Goal: Task Accomplishment & Management: Complete application form

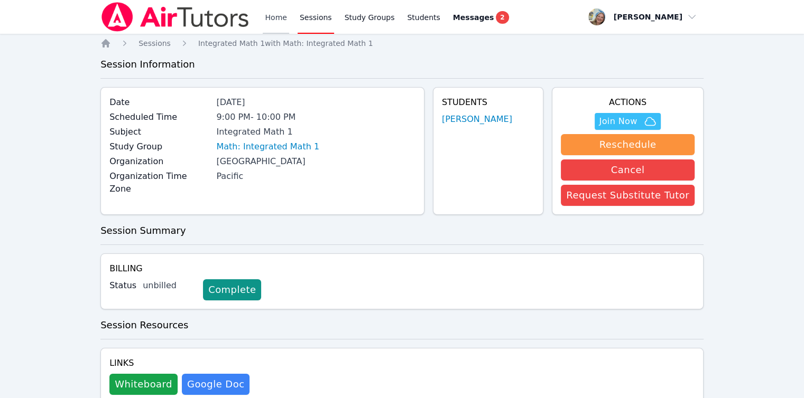
click at [274, 21] on link "Home" at bounding box center [276, 17] width 26 height 34
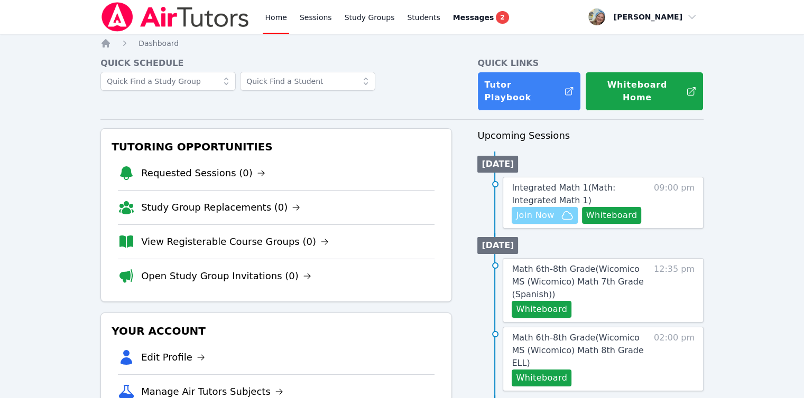
click at [537, 209] on span "Join Now" at bounding box center [535, 215] width 38 height 13
click at [541, 183] on span "Integrated Math 1 ( Math: Integrated Math 1 )" at bounding box center [564, 194] width 104 height 23
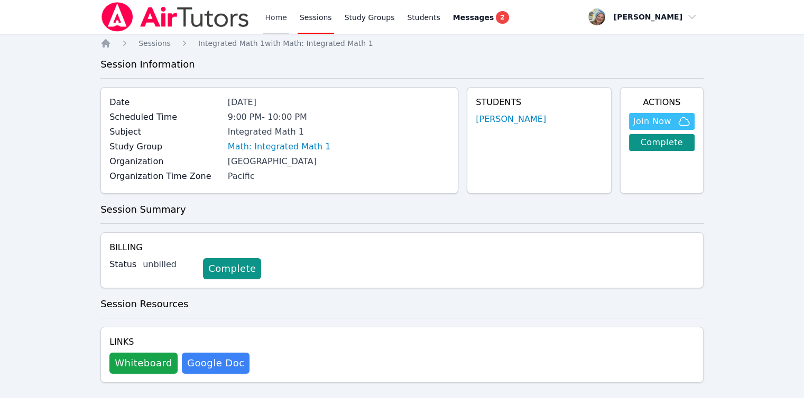
click at [282, 26] on link "Home" at bounding box center [276, 17] width 26 height 34
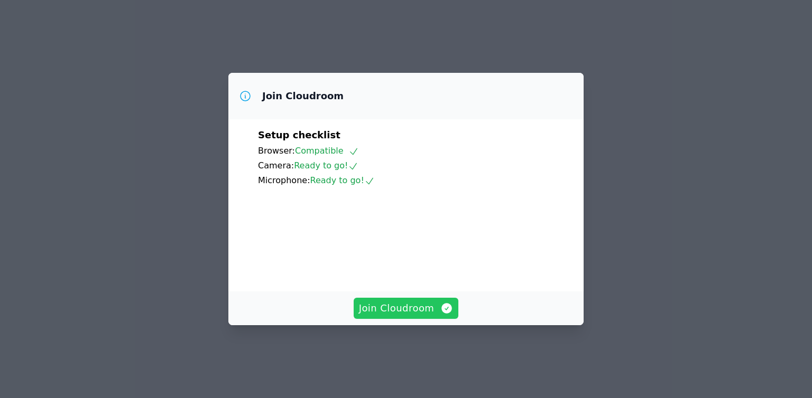
click at [424, 316] on span "Join Cloudroom" at bounding box center [406, 308] width 95 height 15
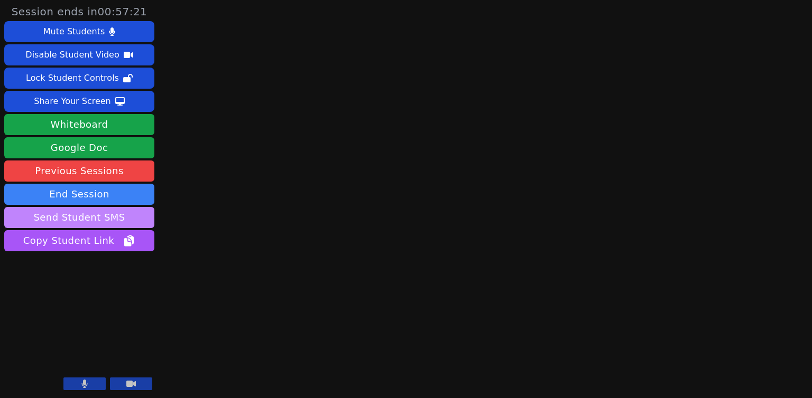
click at [129, 220] on button "Send Student SMS" at bounding box center [79, 217] width 150 height 21
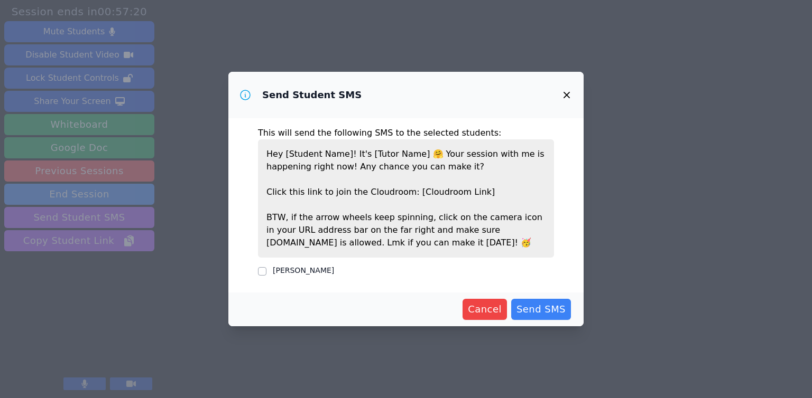
click at [293, 272] on label "[PERSON_NAME]" at bounding box center [303, 270] width 61 height 8
click at [266, 272] on input "[PERSON_NAME]" at bounding box center [262, 271] width 8 height 8
checkbox input "true"
drag, startPoint x: 568, startPoint y: 326, endPoint x: 542, endPoint y: 312, distance: 29.1
click at [567, 325] on div "Cancel Send SMS" at bounding box center [405, 310] width 355 height 34
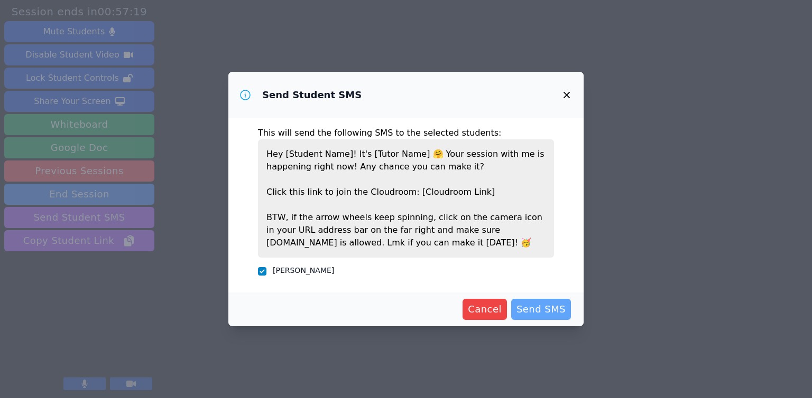
click at [542, 312] on span "Send SMS" at bounding box center [540, 309] width 49 height 15
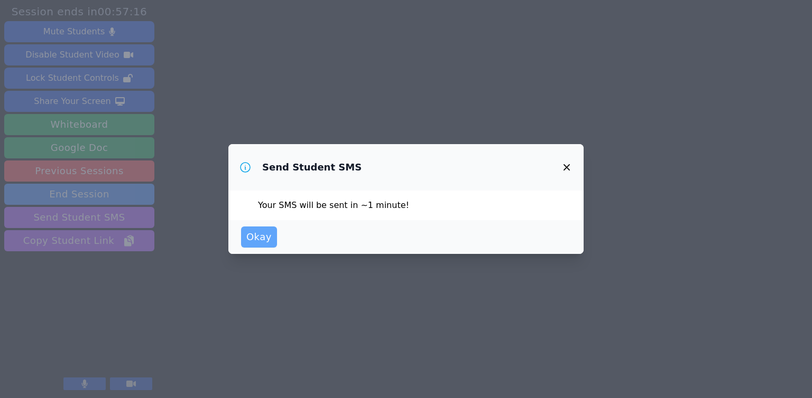
click at [256, 230] on span "Okay" at bounding box center [258, 237] width 25 height 15
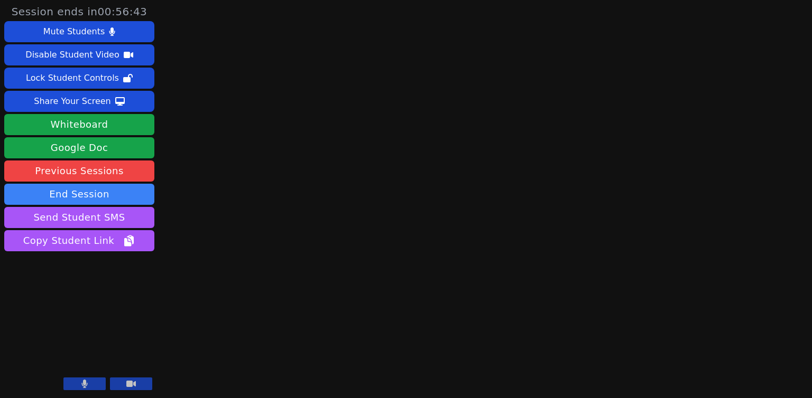
click at [94, 383] on button at bounding box center [84, 384] width 42 height 13
click at [377, 278] on main at bounding box center [485, 199] width 218 height 398
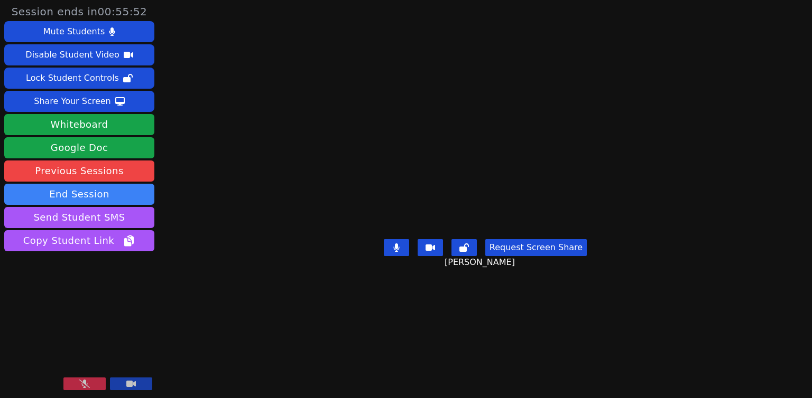
click at [211, 209] on div "Session ends in 00:55:52 Mute Students Disable Student Video Lock Student Contr…" at bounding box center [406, 199] width 812 height 398
click at [79, 382] on icon at bounding box center [84, 384] width 11 height 8
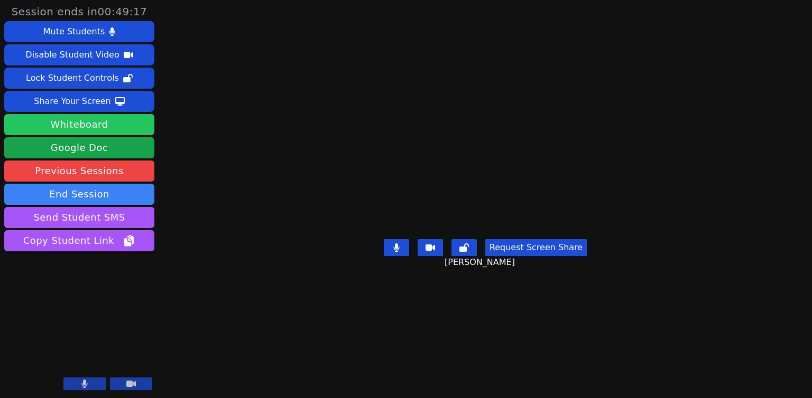
click at [125, 127] on button "Whiteboard" at bounding box center [79, 124] width 150 height 21
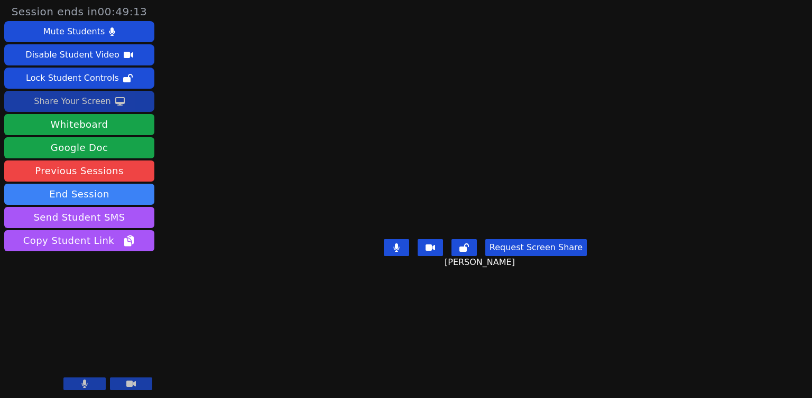
click at [98, 98] on div "Share Your Screen" at bounding box center [72, 101] width 77 height 17
click at [104, 382] on button at bounding box center [84, 384] width 42 height 13
click at [103, 381] on button at bounding box center [84, 384] width 42 height 13
click at [97, 345] on video at bounding box center [79, 352] width 150 height 85
click at [92, 385] on button at bounding box center [84, 384] width 42 height 13
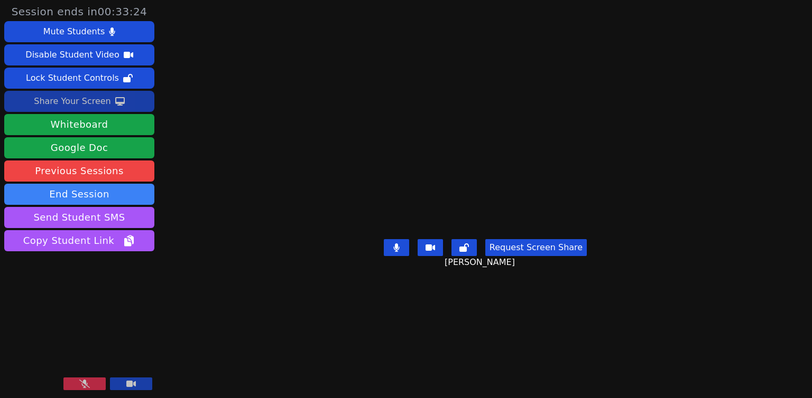
click at [92, 385] on button at bounding box center [84, 384] width 42 height 13
click at [172, 326] on div "Session ends in 00:04:33 Mute Students Disable Student Video Lock Student Contr…" at bounding box center [406, 199] width 812 height 398
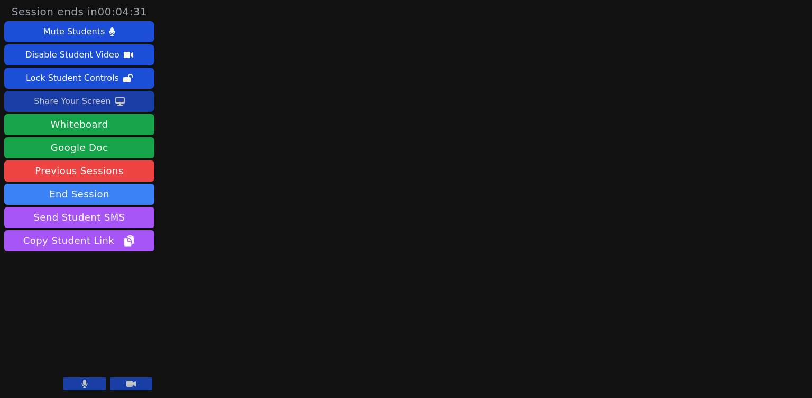
click at [132, 277] on aside "Session ends in 00:04:31 Mute Students Disable Student Video Lock Student Contr…" at bounding box center [79, 199] width 159 height 398
click at [294, 183] on div "Session ends in 00:04:29 Mute Students Disable Student Video Lock Student Contr…" at bounding box center [406, 199] width 812 height 398
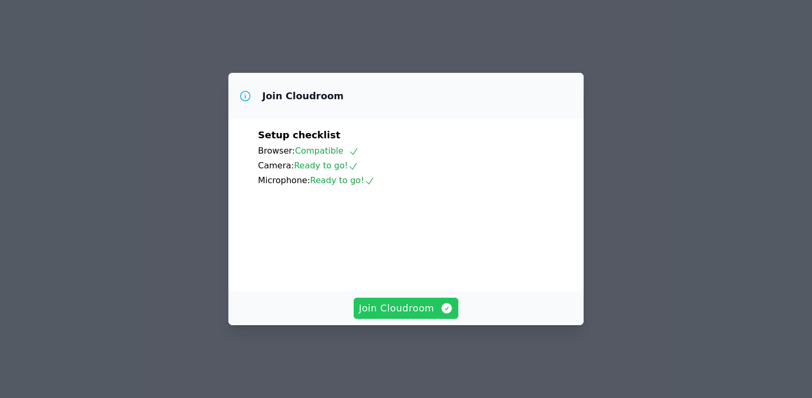
click at [411, 316] on span "Join Cloudroom" at bounding box center [406, 308] width 95 height 15
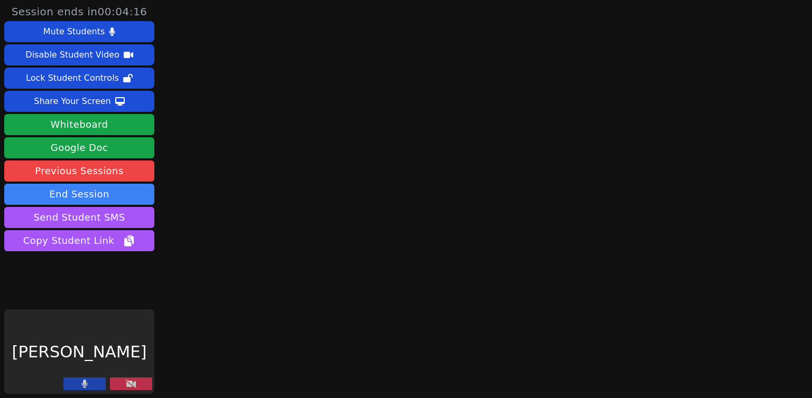
click at [178, 333] on div "Session ends in 00:04:16 Mute Students Disable Student Video Lock Student Contr…" at bounding box center [406, 199] width 812 height 398
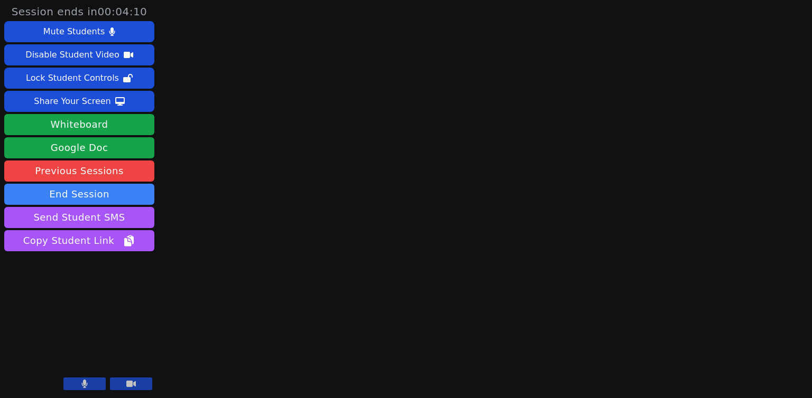
click at [545, 332] on main at bounding box center [485, 199] width 218 height 398
click at [79, 387] on button at bounding box center [84, 384] width 42 height 13
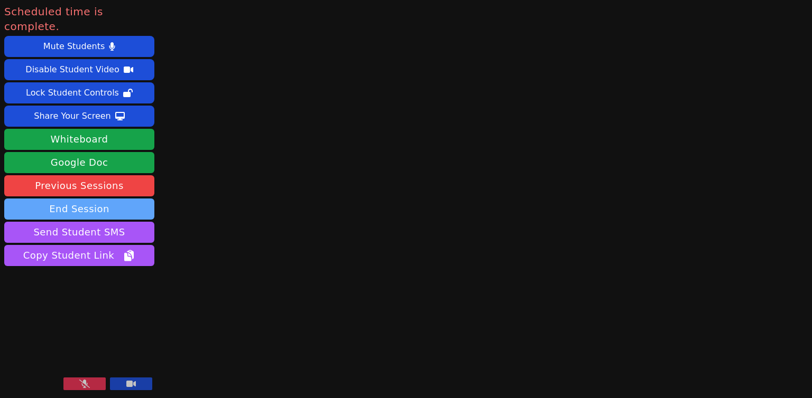
click at [85, 199] on button "End Session" at bounding box center [79, 209] width 150 height 21
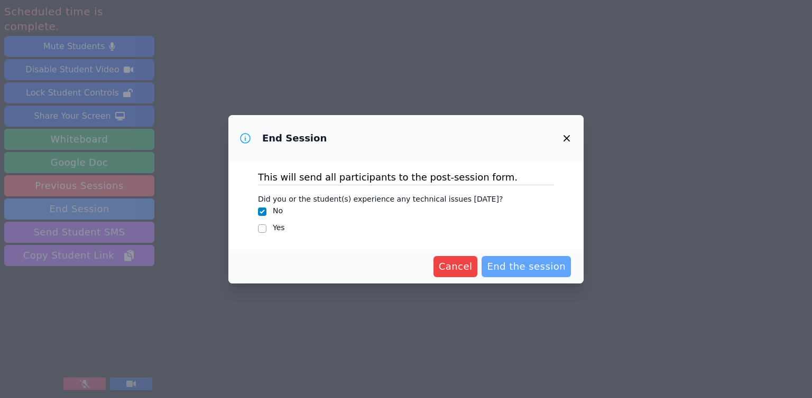
click at [556, 265] on span "End the session" at bounding box center [526, 266] width 79 height 15
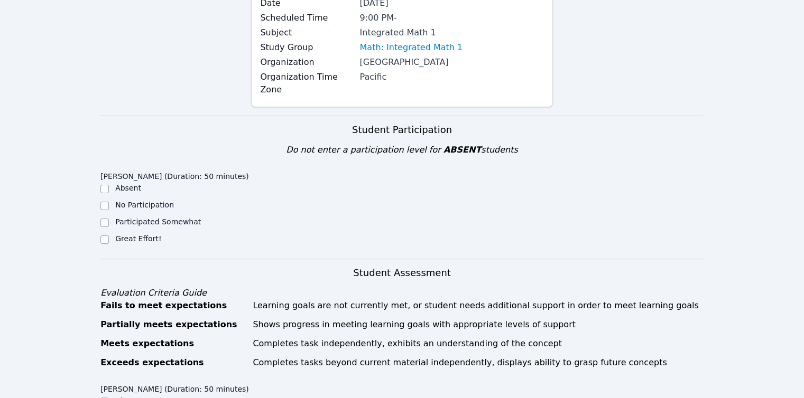
scroll to position [317, 0]
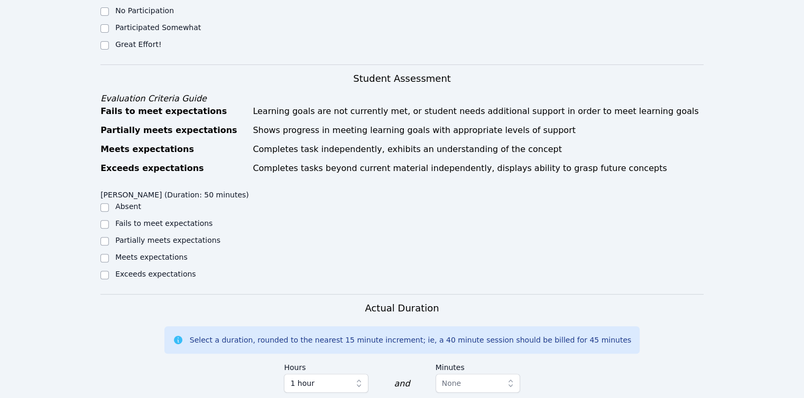
click at [138, 40] on label "Great Effort!" at bounding box center [138, 44] width 46 height 8
click at [109, 41] on input "Great Effort!" at bounding box center [104, 45] width 8 height 8
checkbox input "true"
click at [144, 236] on label "Partially meets expectations" at bounding box center [167, 240] width 105 height 8
click at [109, 237] on input "Partially meets expectations" at bounding box center [104, 241] width 8 height 8
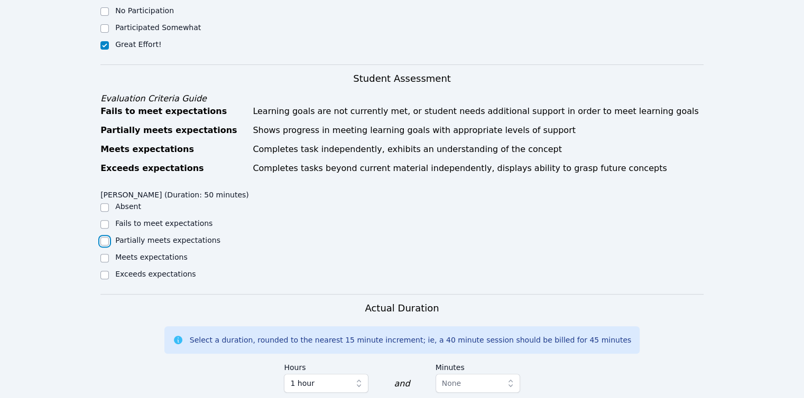
checkbox input "true"
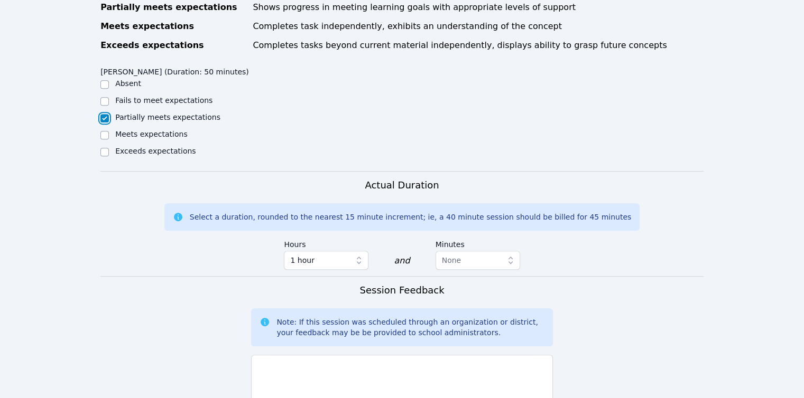
scroll to position [653, 0]
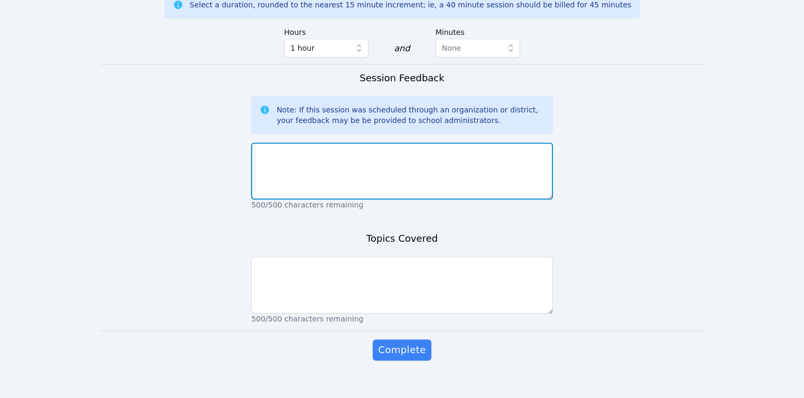
click at [332, 155] on textarea at bounding box center [401, 171] width 301 height 57
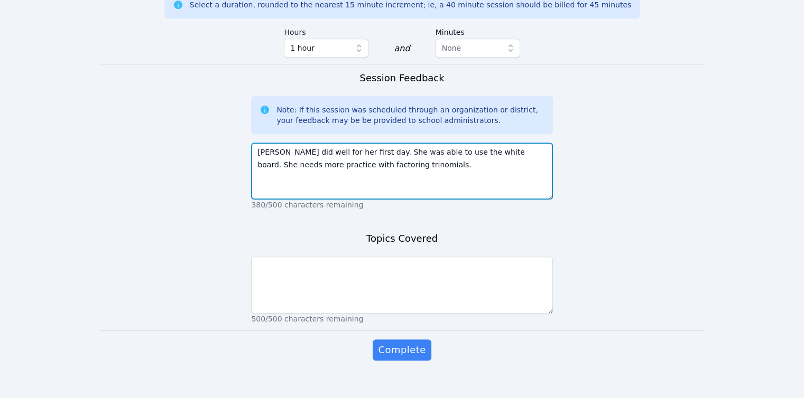
drag, startPoint x: 301, startPoint y: 155, endPoint x: 364, endPoint y: 154, distance: 62.4
click at [364, 154] on textarea "Vivi did well for her first day. She was able to use the white board. She needs…" at bounding box center [401, 171] width 301 height 57
type textarea "Vivi did well for her first day. She was able to use the white board. She needs…"
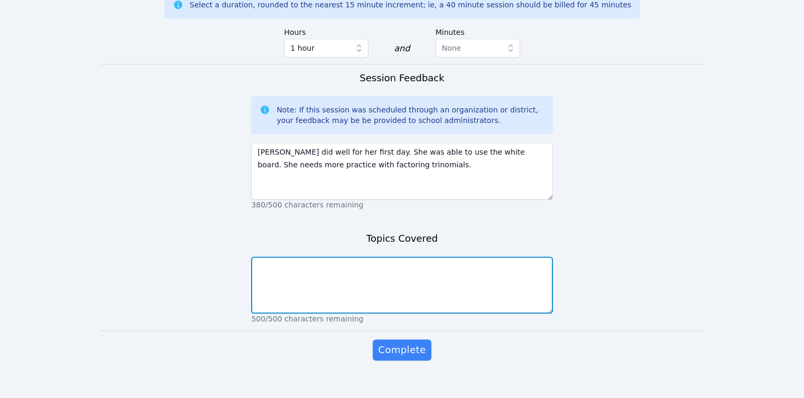
click at [452, 257] on textarea at bounding box center [401, 285] width 301 height 57
paste textarea "factoring trinomials"
type textarea "factoring trinomials"
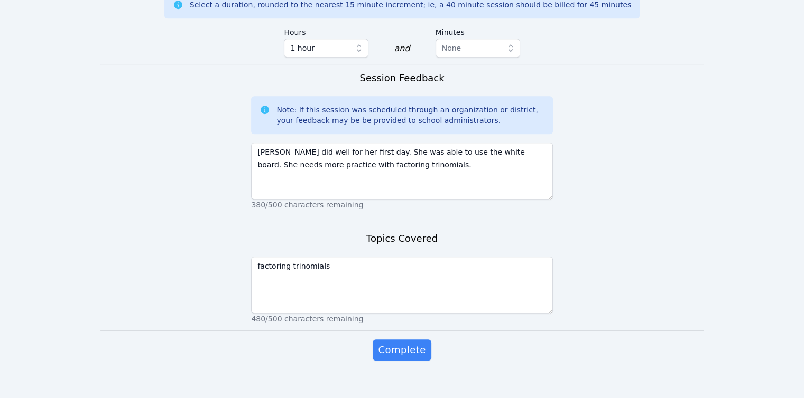
click at [408, 343] on span "Complete" at bounding box center [402, 350] width 48 height 15
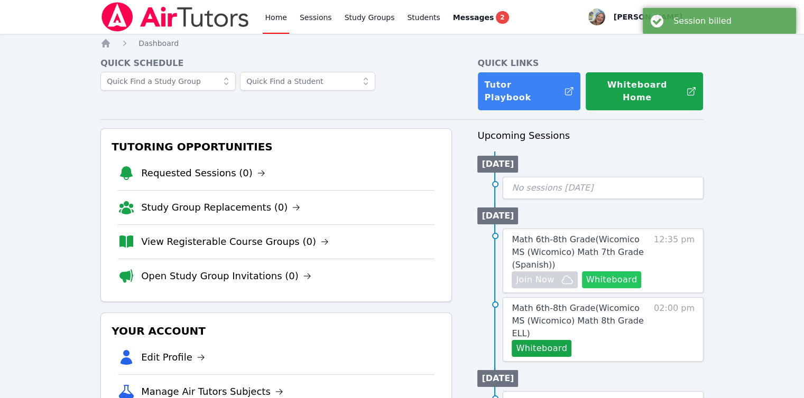
click at [623, 272] on button "Whiteboard" at bounding box center [612, 280] width 60 height 17
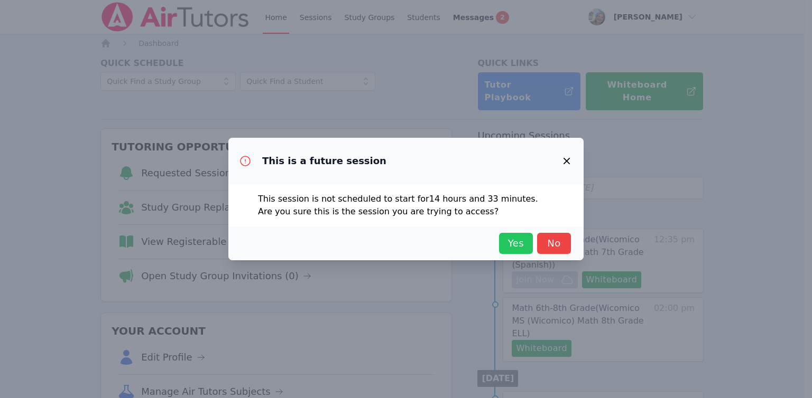
click at [507, 250] on span "Yes" at bounding box center [515, 243] width 23 height 15
